Goal: Task Accomplishment & Management: Use online tool/utility

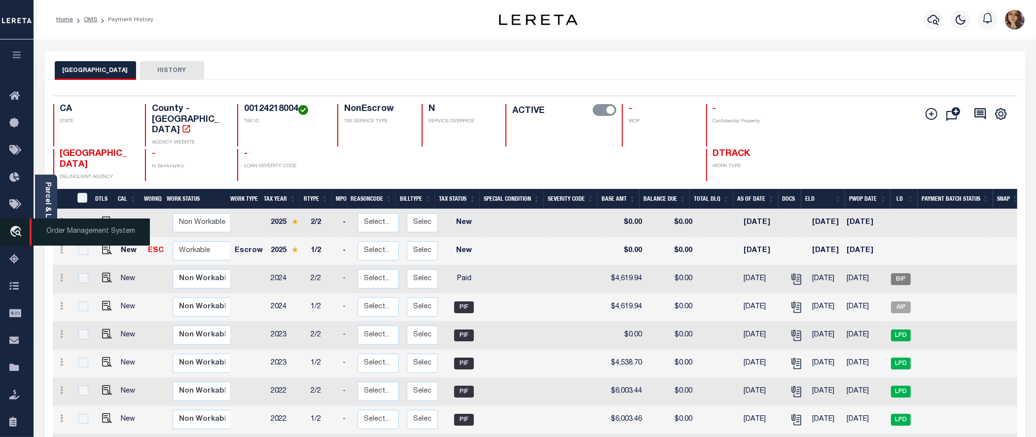
click at [62, 238] on span "Order Management System" at bounding box center [90, 231] width 120 height 27
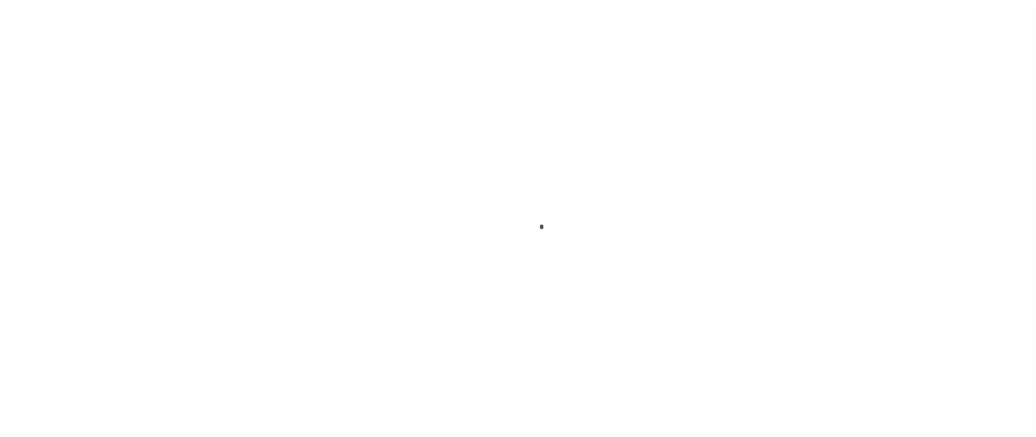
scroll to position [43, 0]
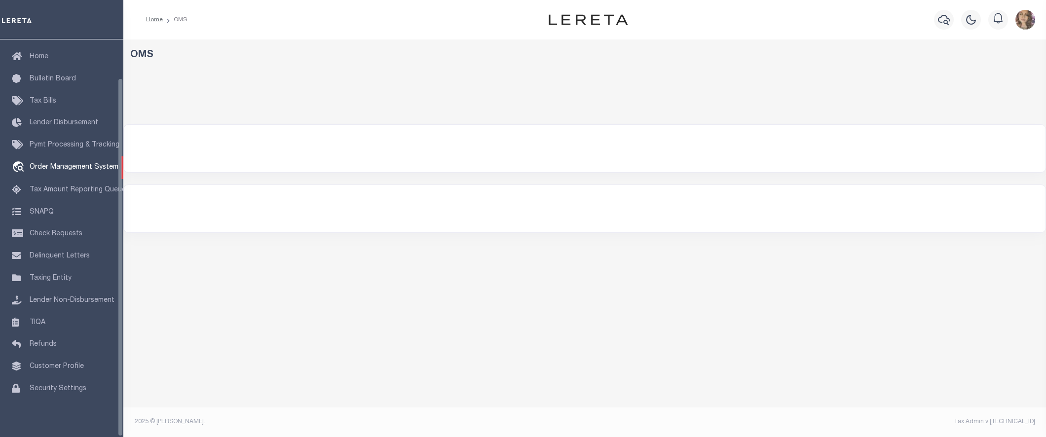
select select "200"
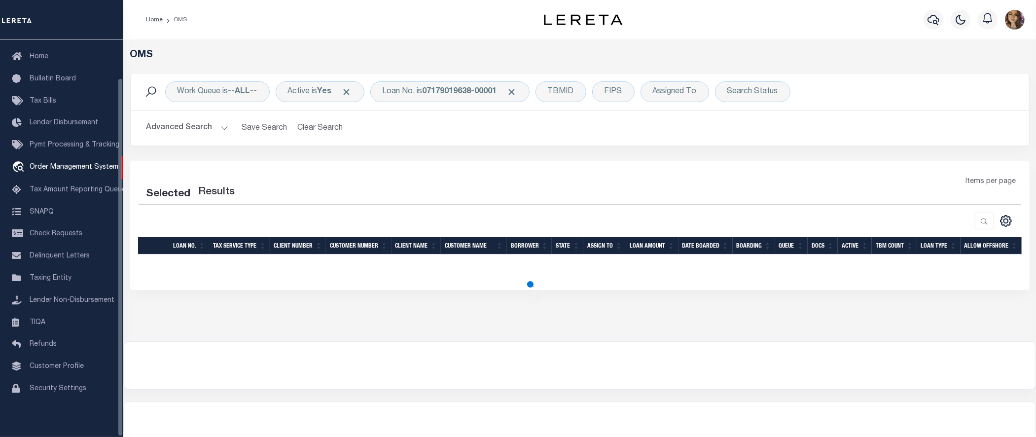
select select "200"
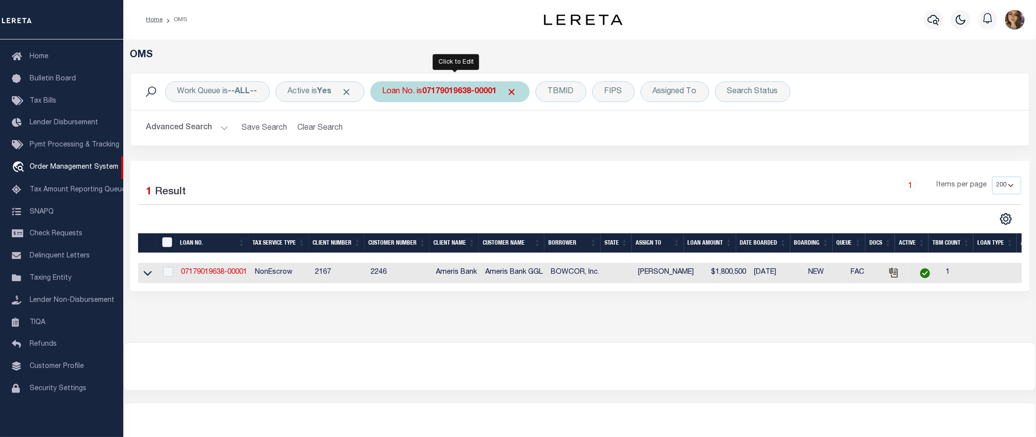
click at [434, 92] on b "07179019638-00001" at bounding box center [460, 92] width 74 height 8
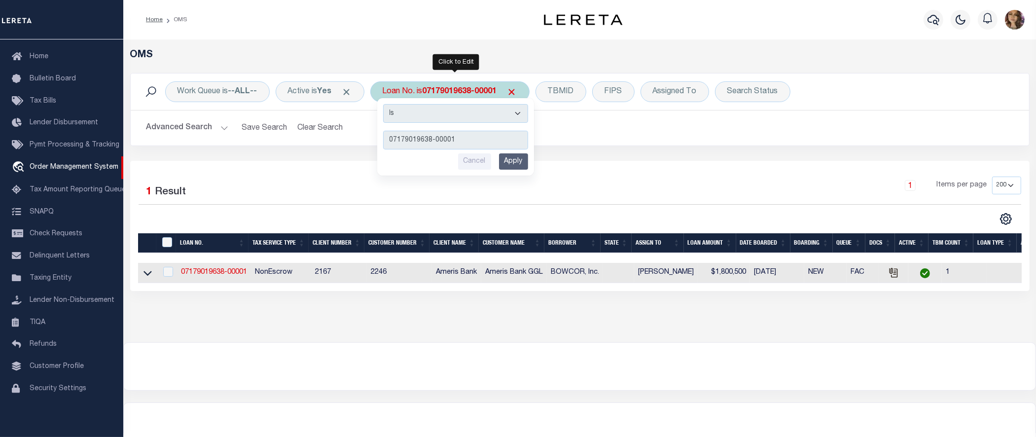
type input "90000413"
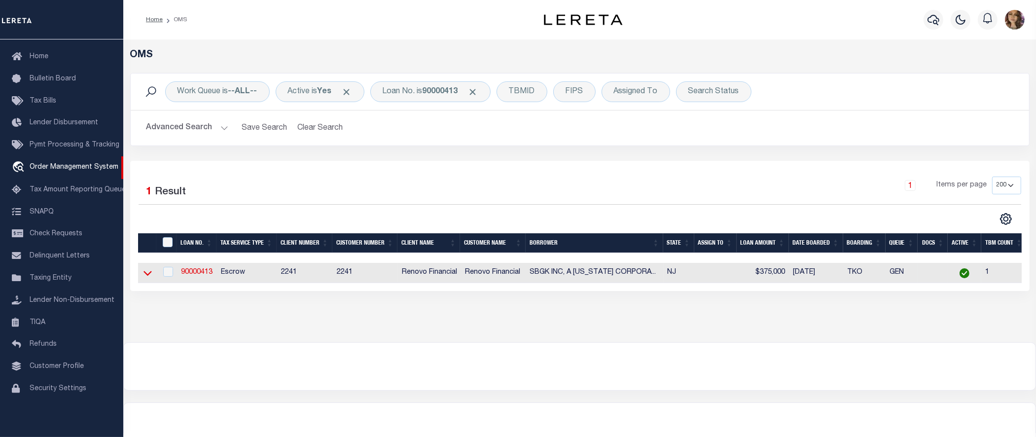
click at [146, 276] on icon at bounding box center [148, 273] width 8 height 5
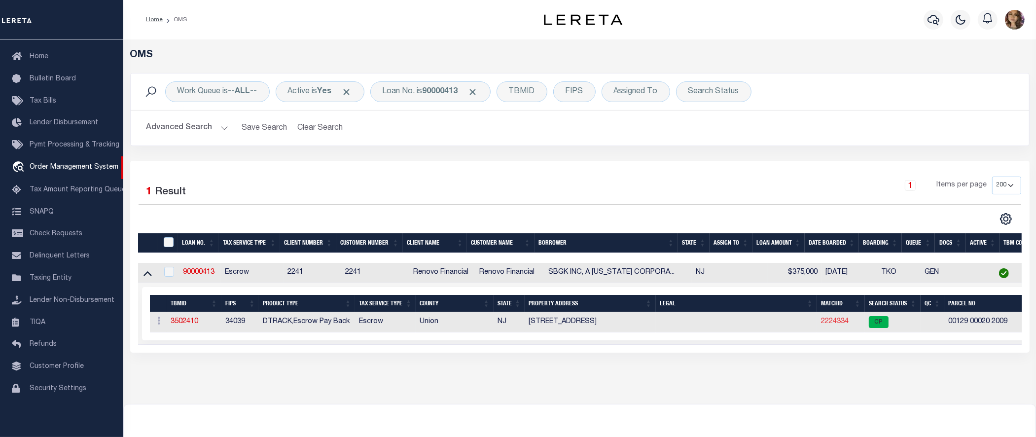
click at [830, 322] on link "2224334" at bounding box center [835, 321] width 28 height 7
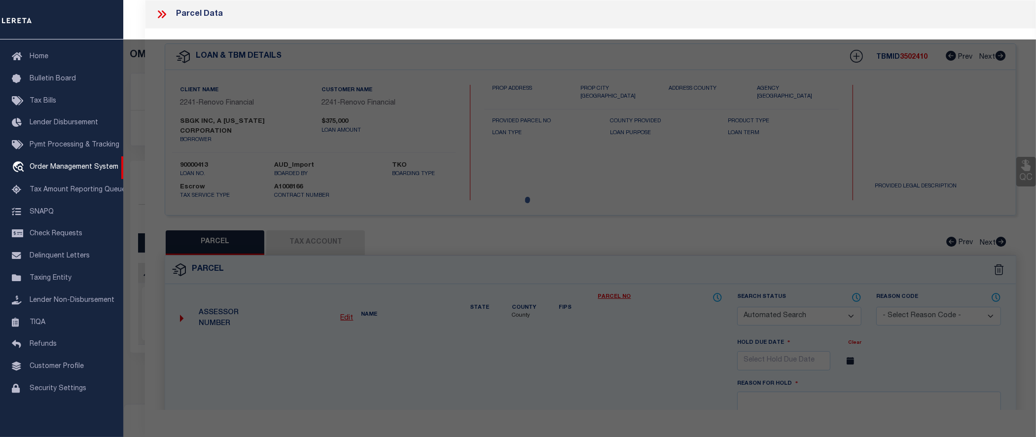
checkbox input "false"
select select "CP"
type input "CHERRY,ARTHUR"
select select "ATL"
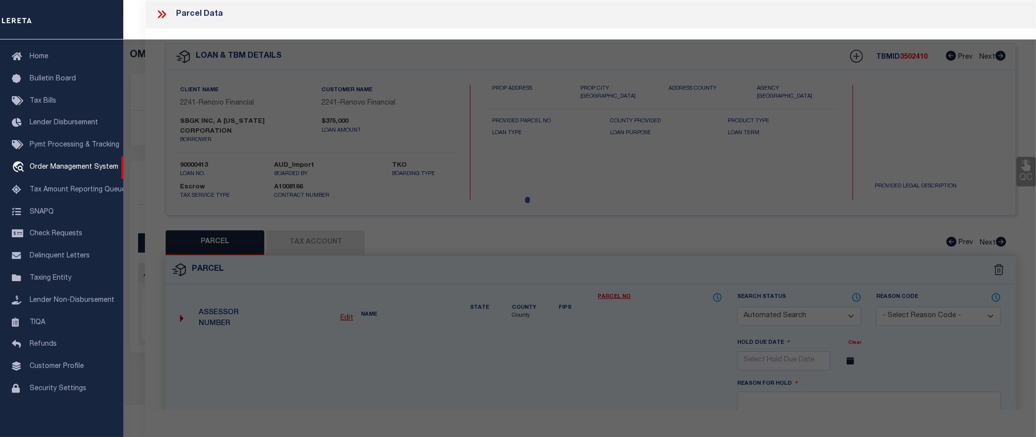
select select "ADD"
type input "832 ESSEX AVE"
checkbox input "false"
type input "[GEOGRAPHIC_DATA], [GEOGRAPHIC_DATA]"
type textarea "ADDITIONAL LOTS: 306,960,961A,ETC"
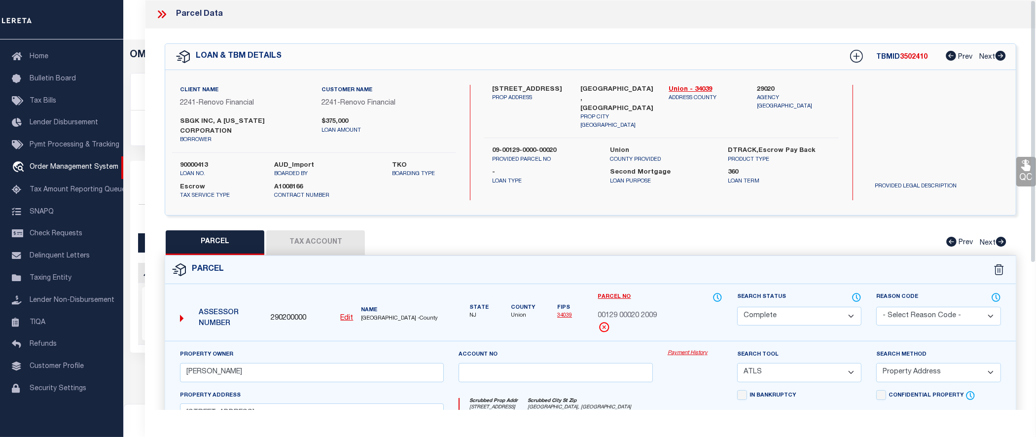
click at [689, 353] on link "Payment History" at bounding box center [695, 353] width 55 height 8
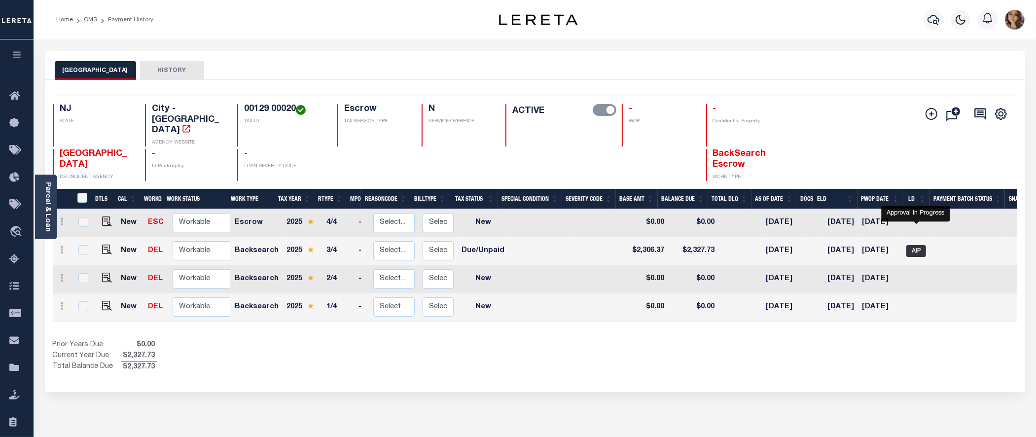
click at [923, 245] on span "AIP" at bounding box center [917, 251] width 20 height 12
checkbox input "true"
